Goal: Information Seeking & Learning: Check status

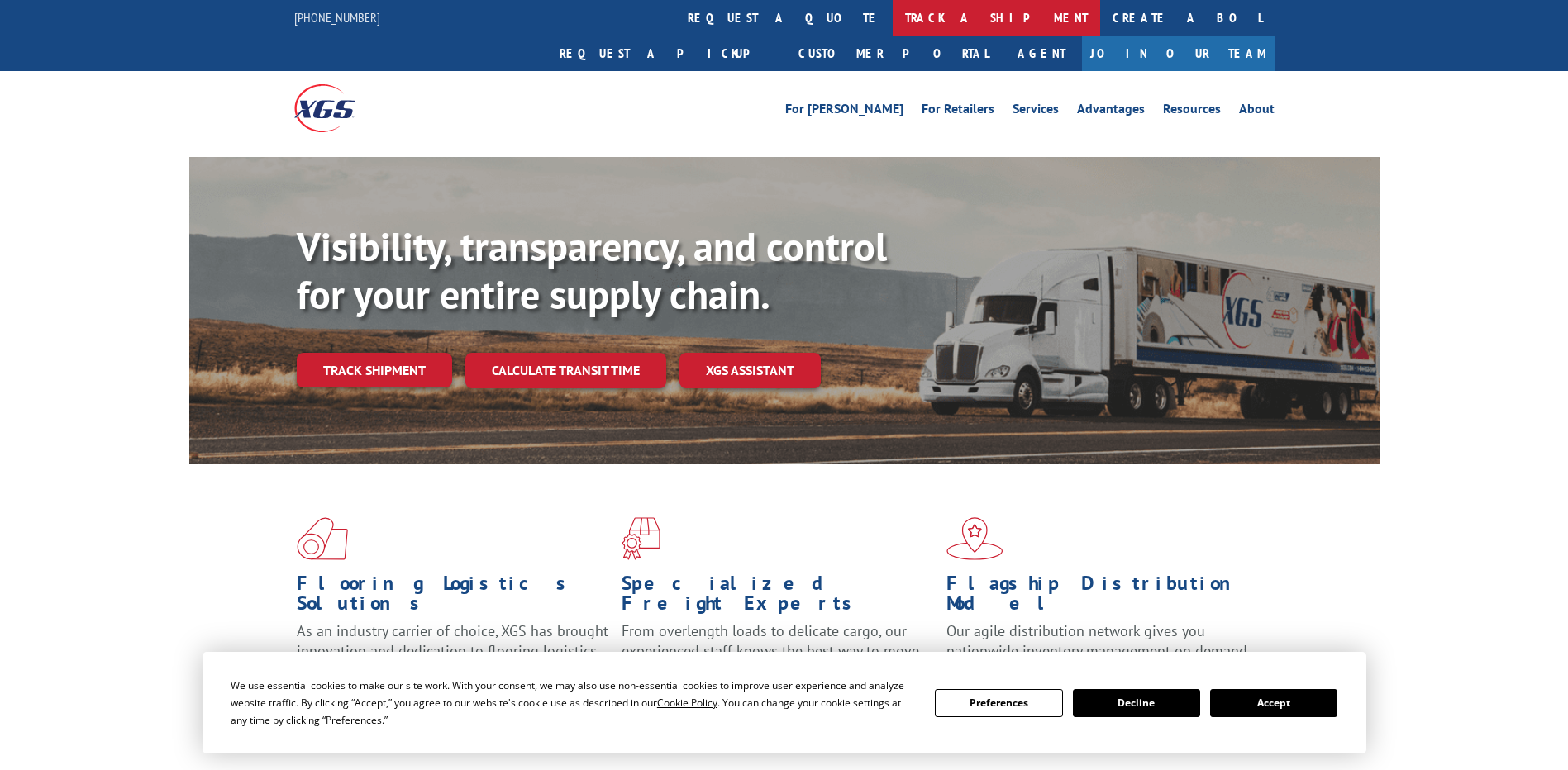
click at [892, 15] on link "track a shipment" at bounding box center [996, 17] width 208 height 35
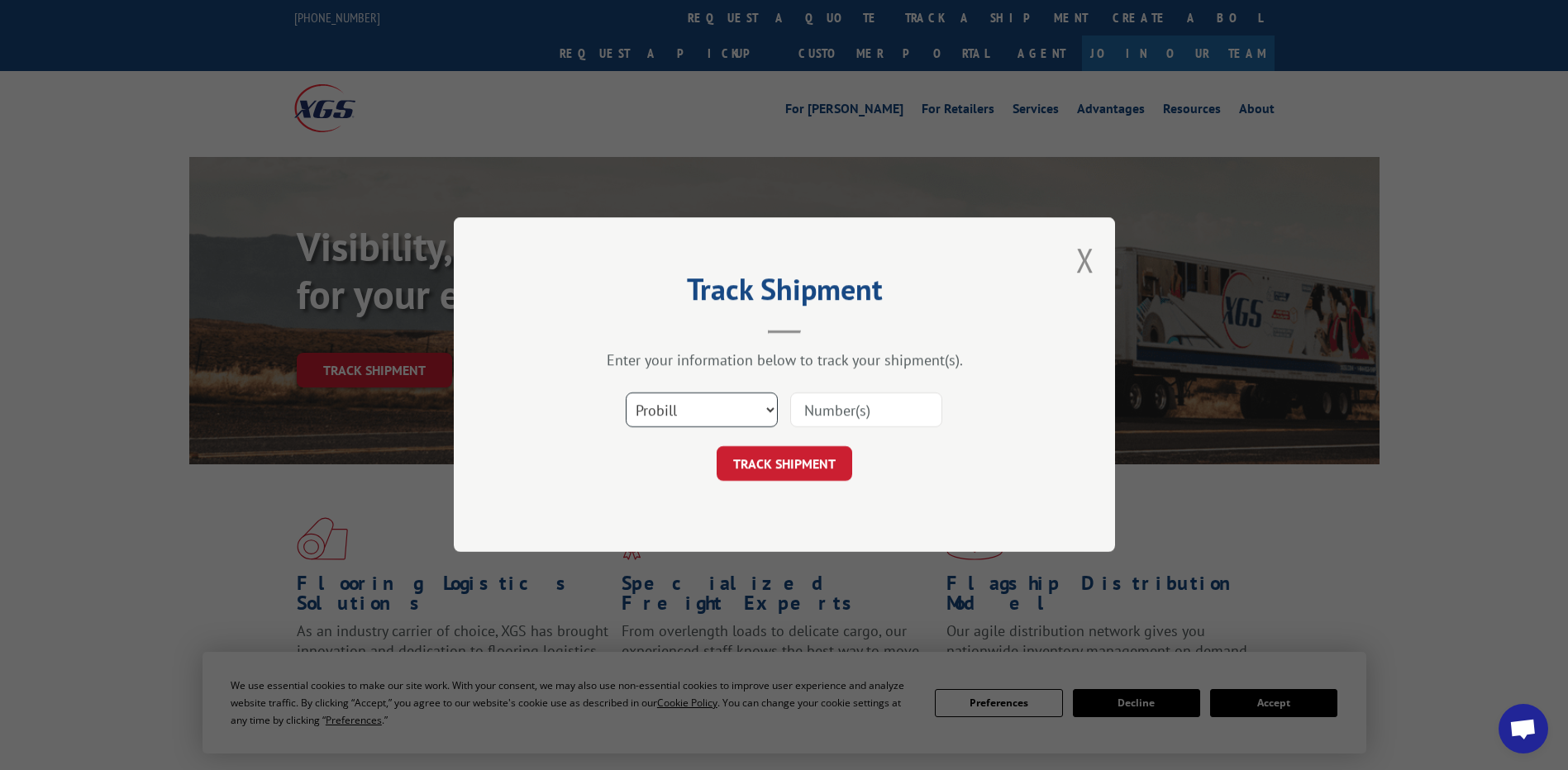
click at [706, 414] on select "Select category... Probill BOL PO" at bounding box center [702, 411] width 152 height 34
select select "po"
click at [626, 394] on select "Select category... Probill BOL PO" at bounding box center [702, 411] width 152 height 34
click at [829, 414] on input at bounding box center [866, 411] width 152 height 34
paste input "28541476"
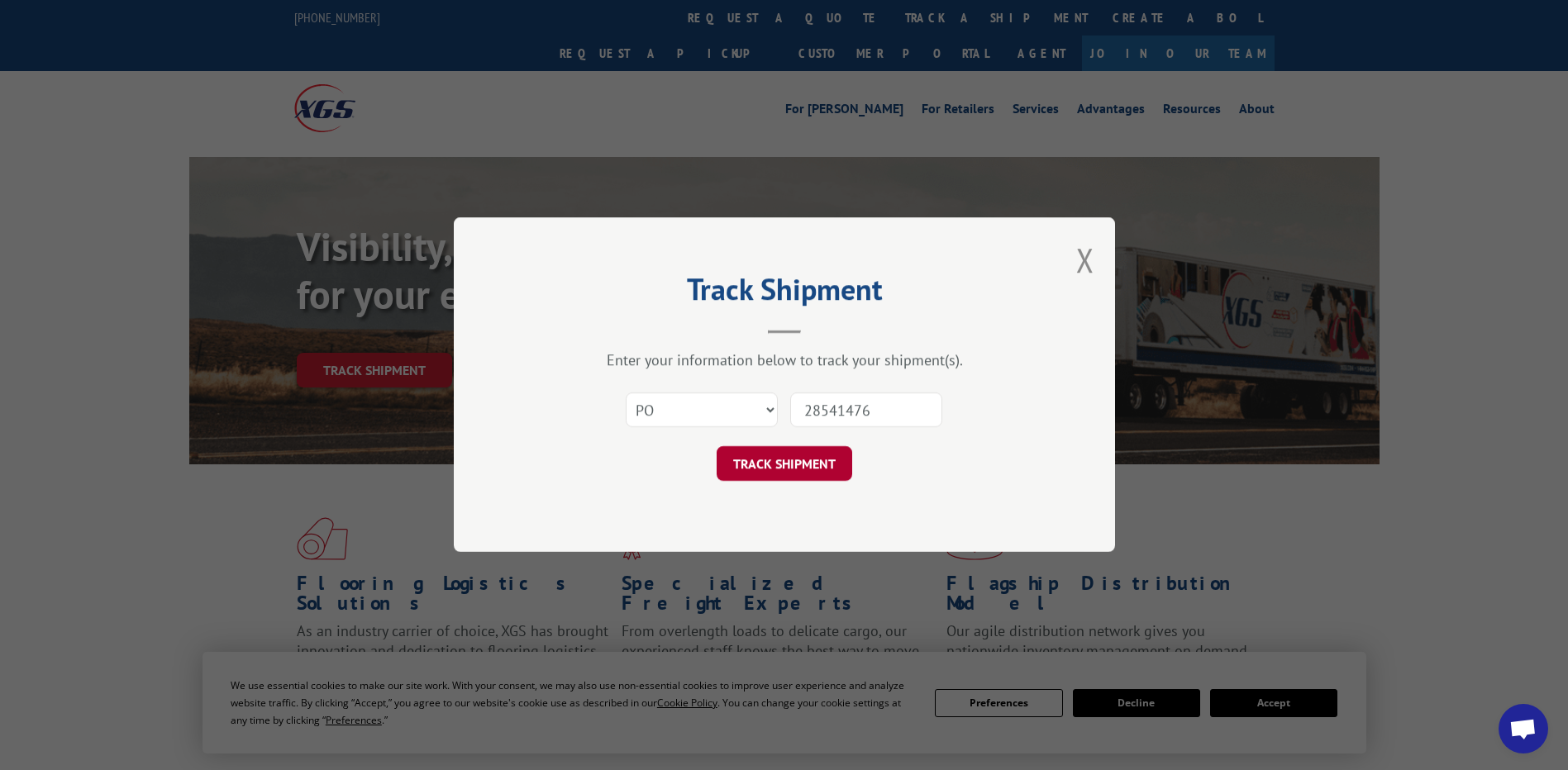
type input "28541476"
click at [782, 468] on button "TRACK SHIPMENT" at bounding box center [784, 464] width 135 height 34
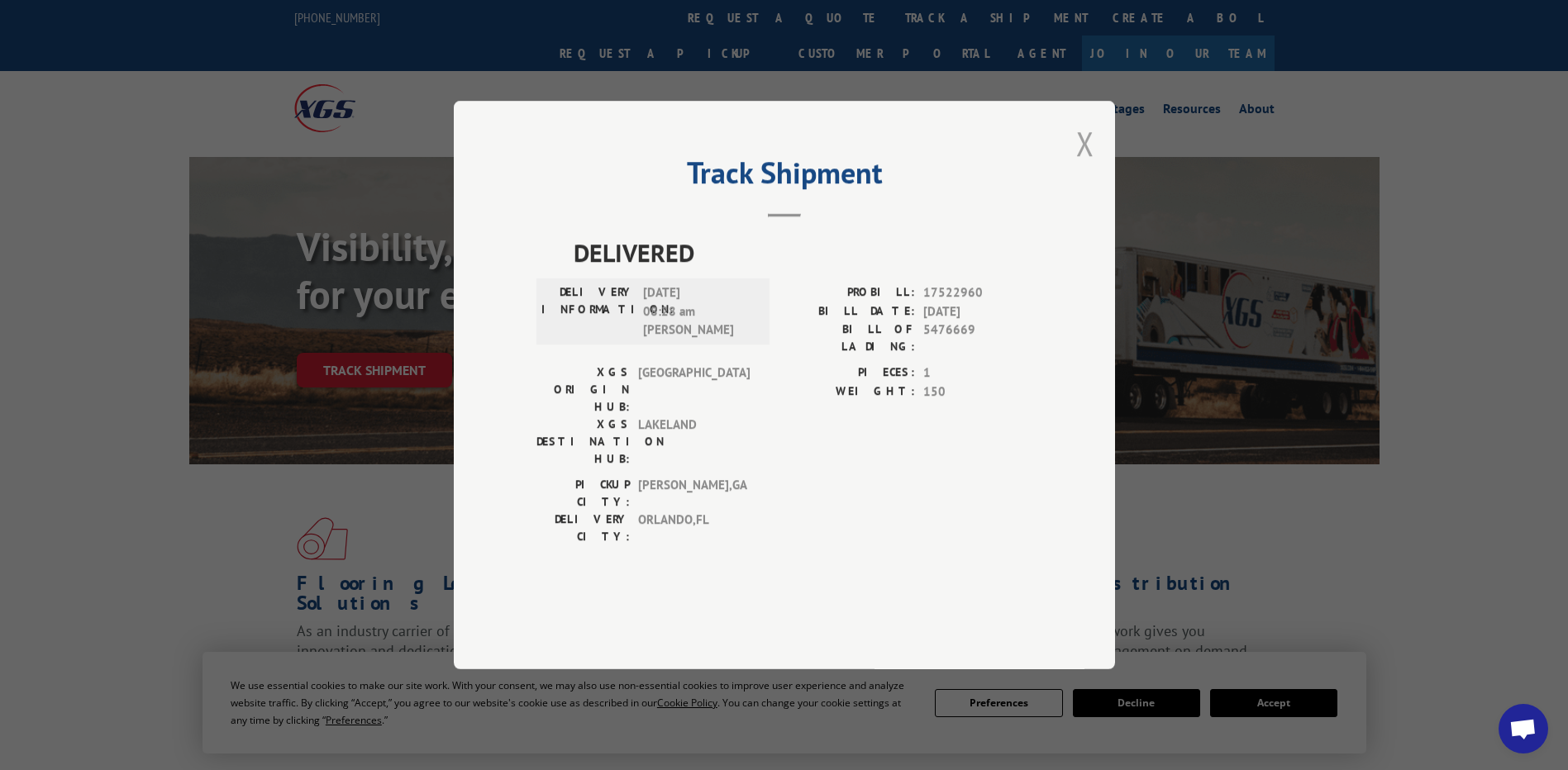
click at [1080, 165] on button "Close modal" at bounding box center [1086, 143] width 18 height 44
